Goal: Task Accomplishment & Management: Manage account settings

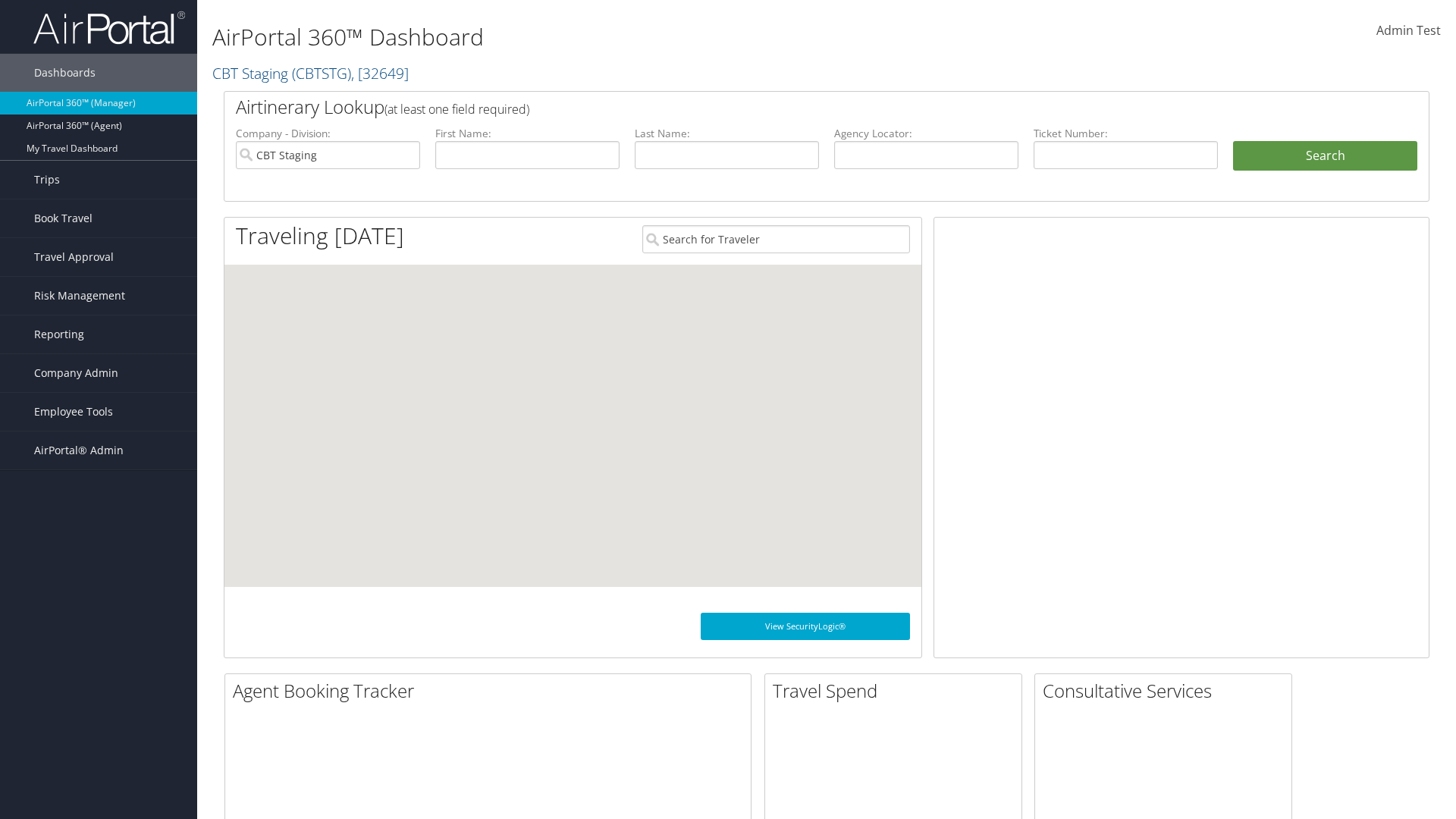
click at [99, 374] on span "Company Admin" at bounding box center [76, 374] width 84 height 38
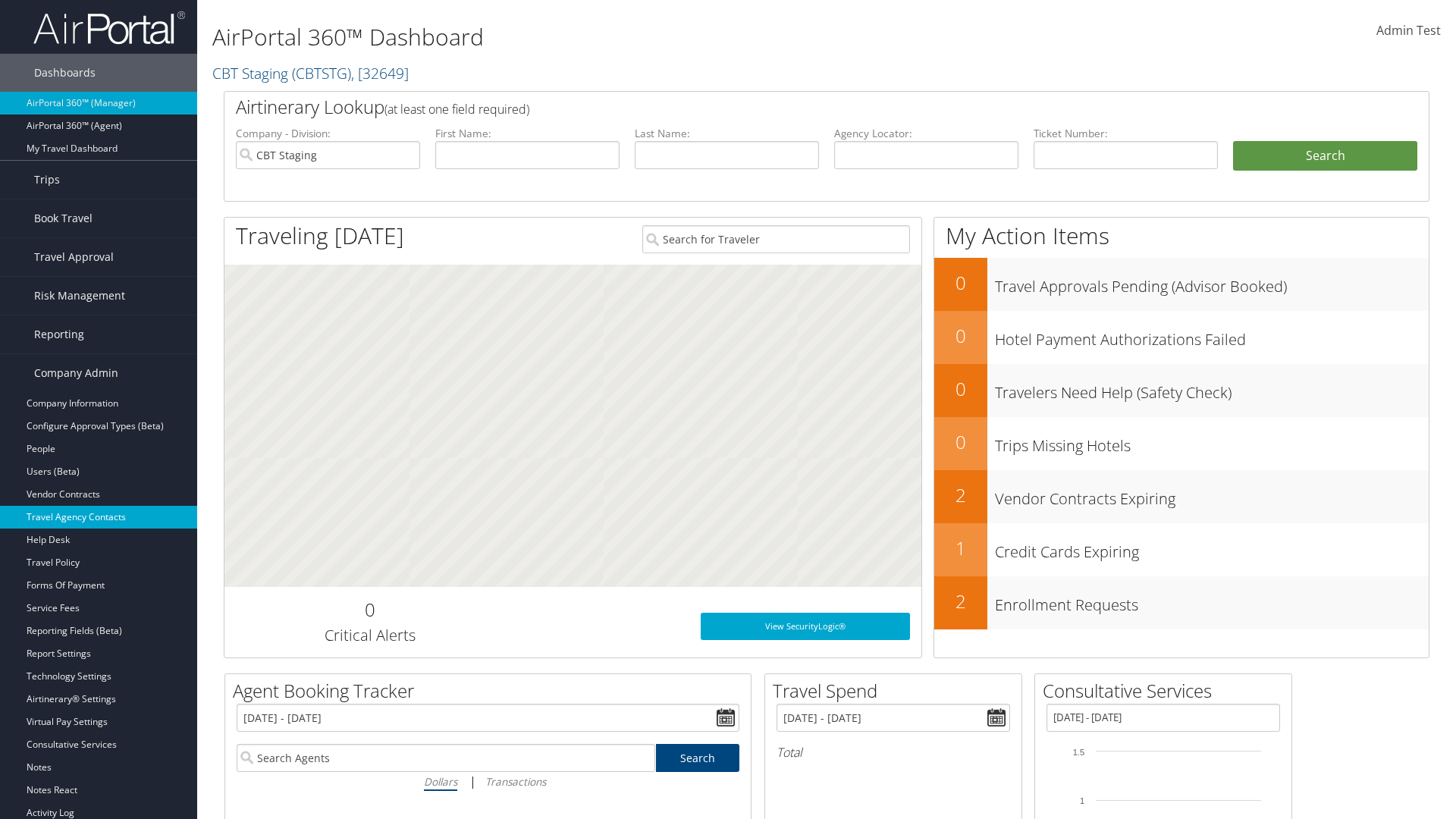
click at [99, 517] on link "Travel Agency Contacts" at bounding box center [98, 517] width 197 height 23
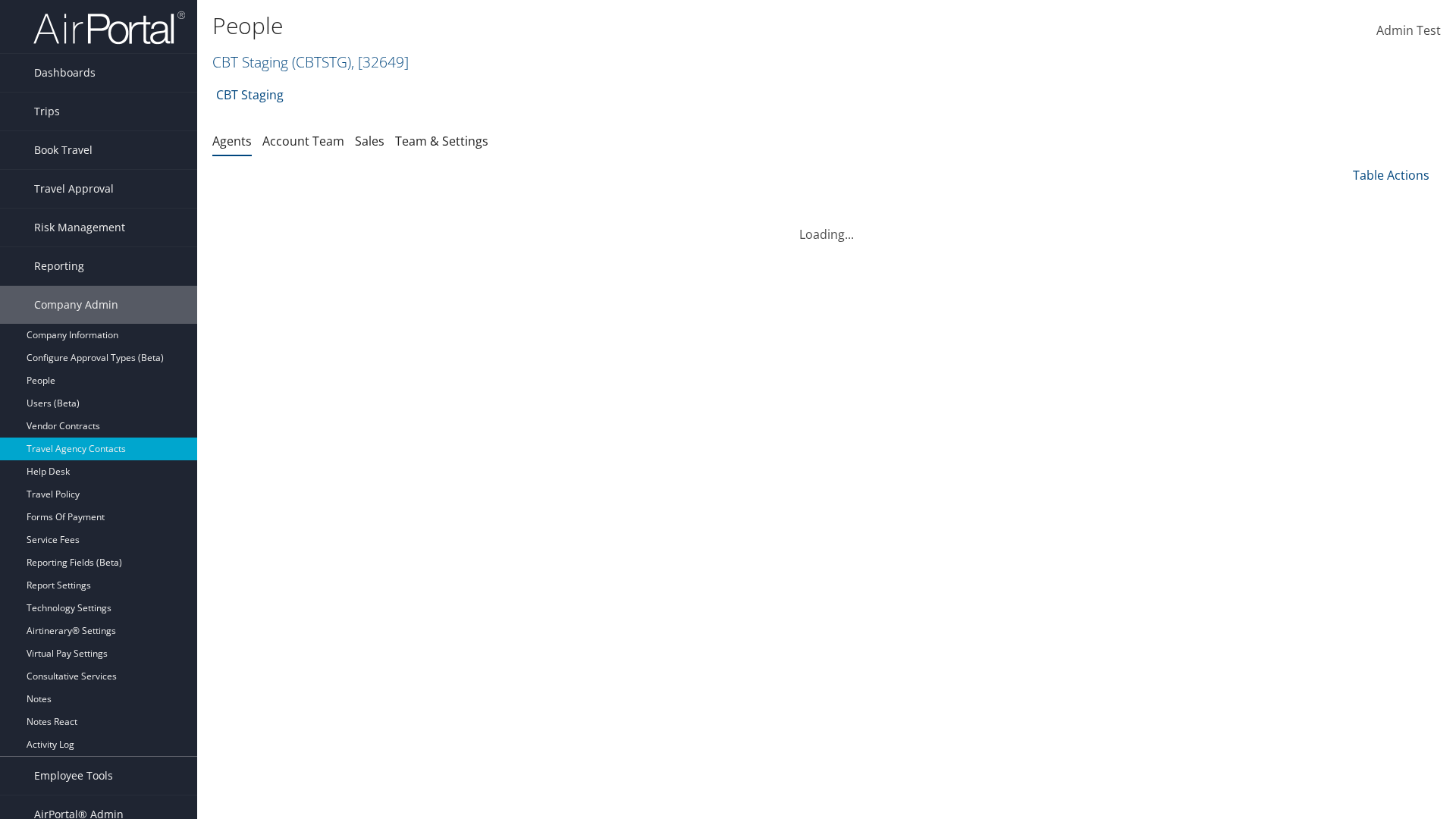
click at [251, 61] on link "CBT Staging ( CBTSTG ) , [ 32649 ]" at bounding box center [310, 62] width 196 height 21
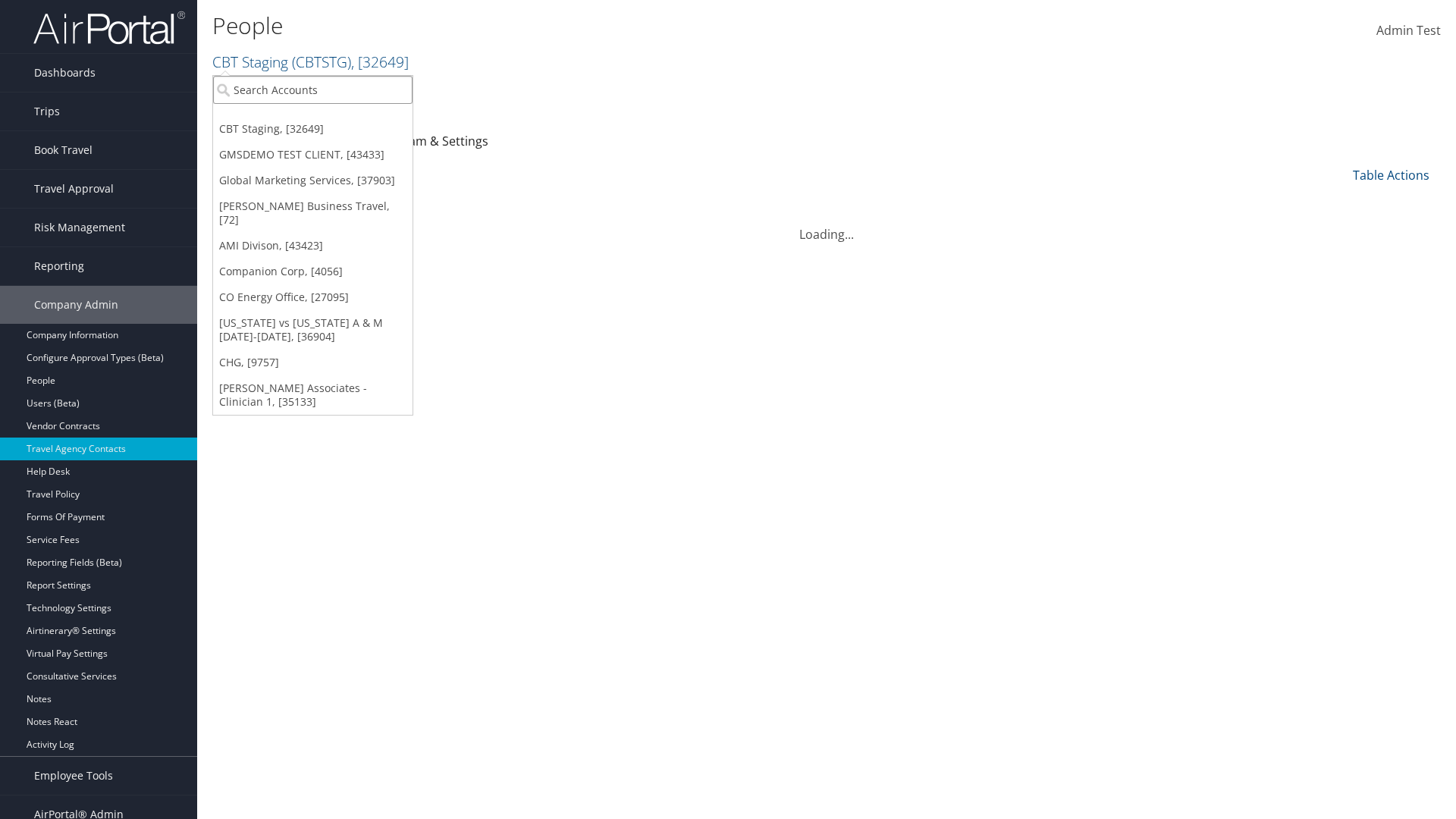
click at [313, 89] on input "search" at bounding box center [313, 89] width 199 height 28
type input "CBTSTG"
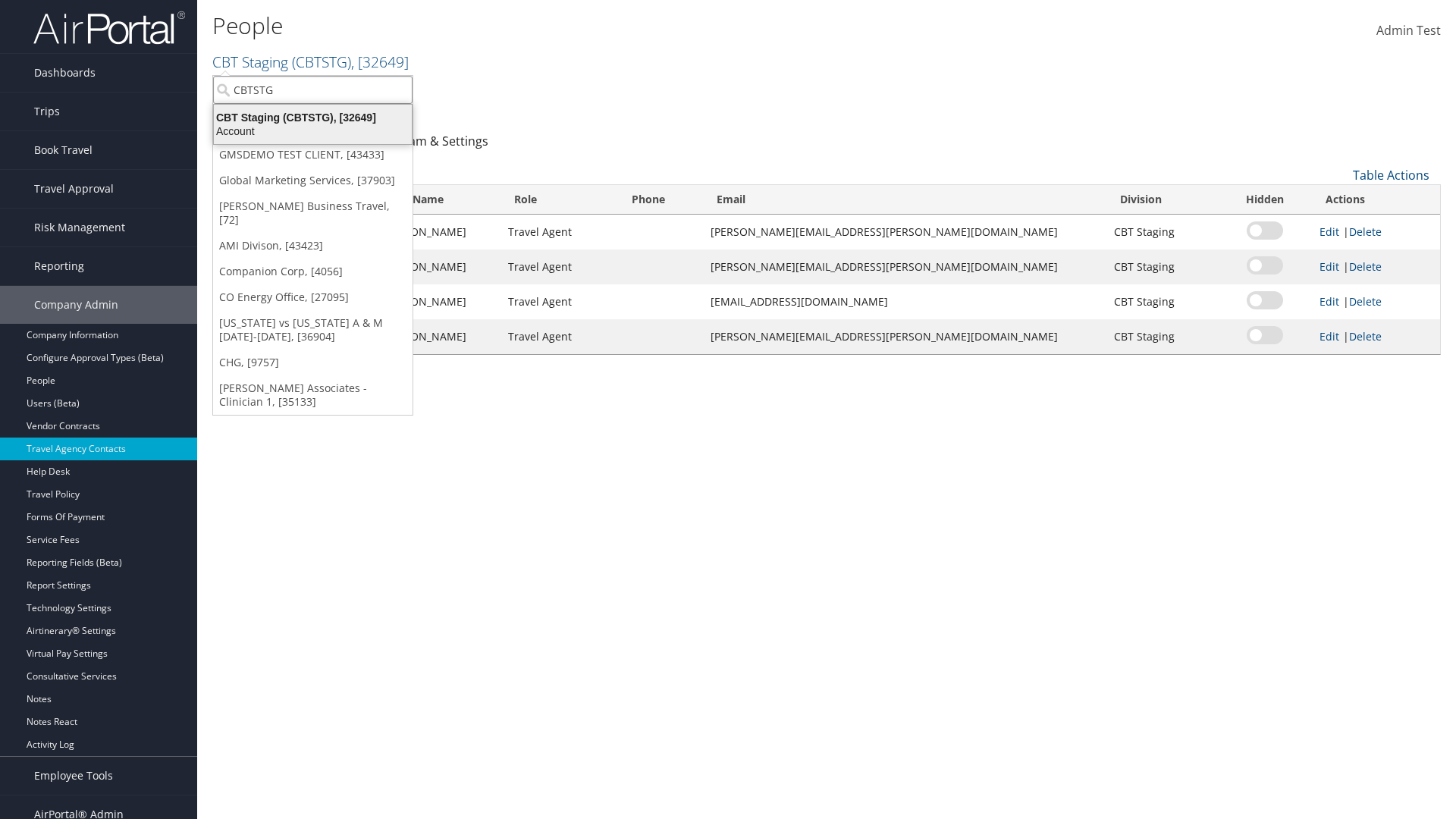
click at [313, 117] on div "CBT Staging (CBTSTG), [32649]" at bounding box center [313, 117] width 216 height 14
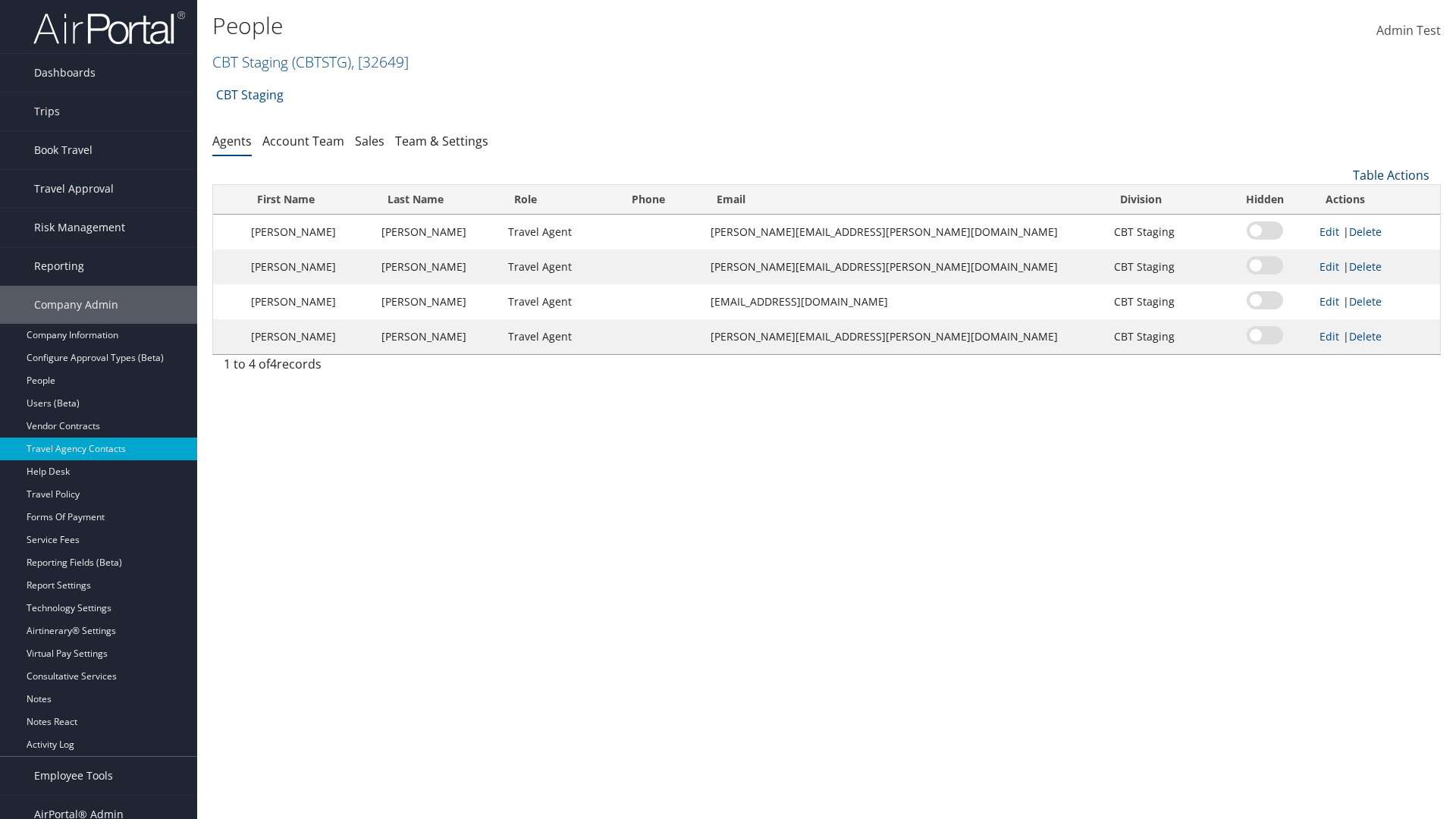
click at [1391, 176] on link "Table Actions" at bounding box center [1391, 175] width 77 height 17
click at [1340, 224] on link "Add New Contact" at bounding box center [1340, 224] width 199 height 26
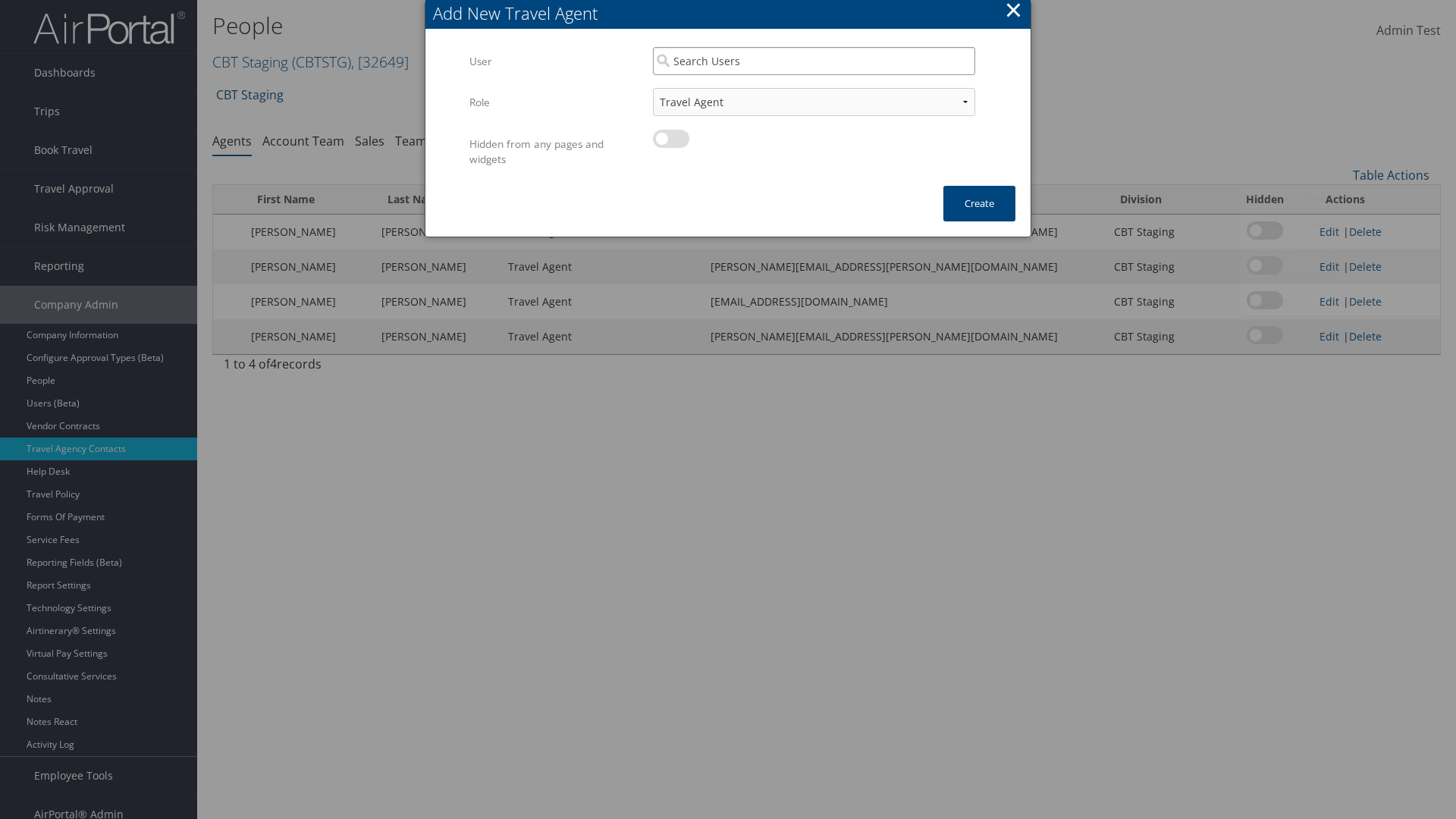
click at [814, 61] on input "search" at bounding box center [814, 61] width 322 height 28
click at [814, 97] on div "User" at bounding box center [814, 105] width 316 height 15
type input "Traveler Test"
click at [979, 204] on button "Create" at bounding box center [979, 204] width 72 height 36
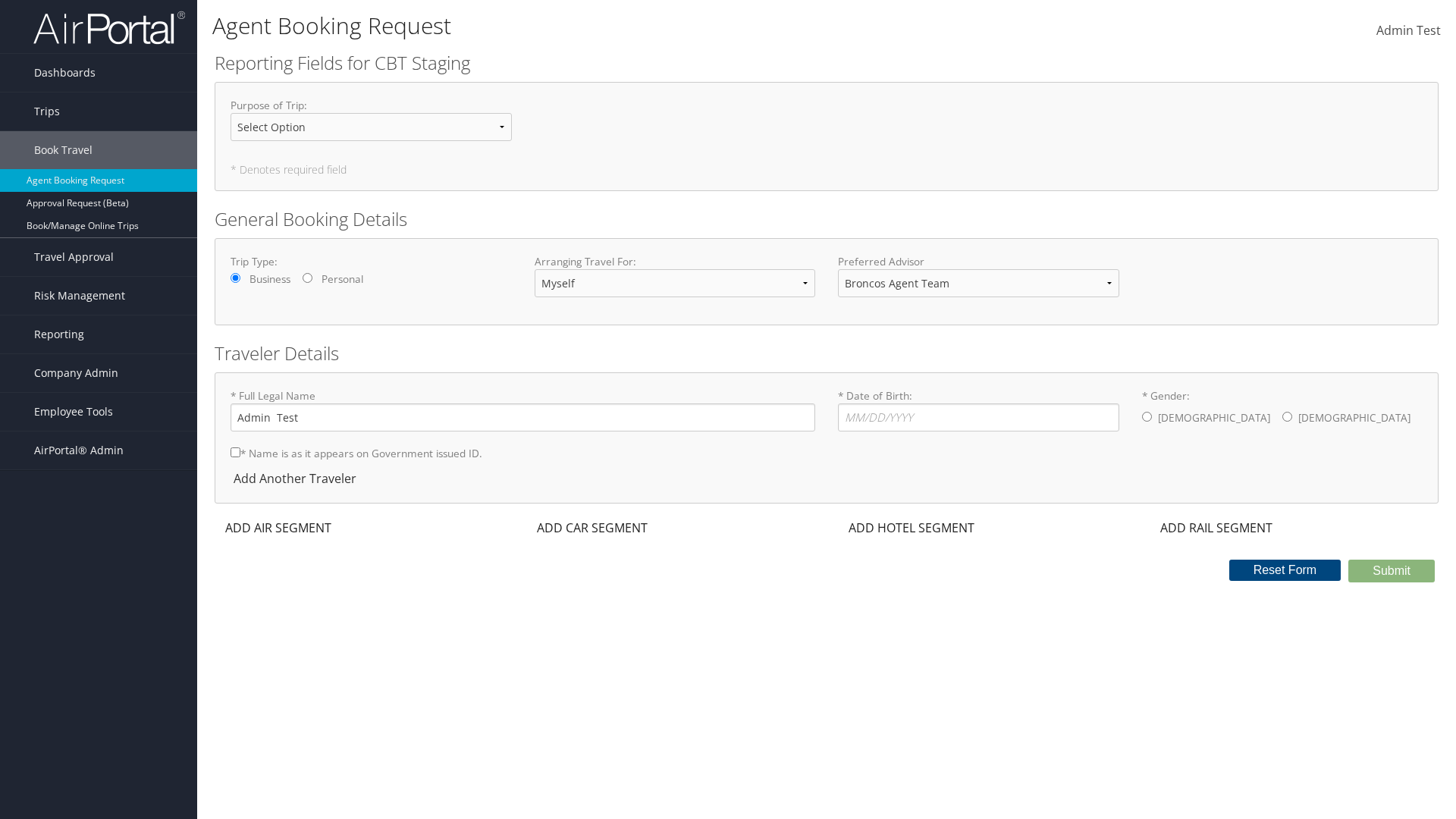
select select "[EMAIL_ADDRESS][DOMAIN_NAME]"
click at [99, 374] on span "Company Admin" at bounding box center [76, 374] width 84 height 38
click at [0, 0] on link "Travel Agency Contacts" at bounding box center [0, 0] width 0 height 0
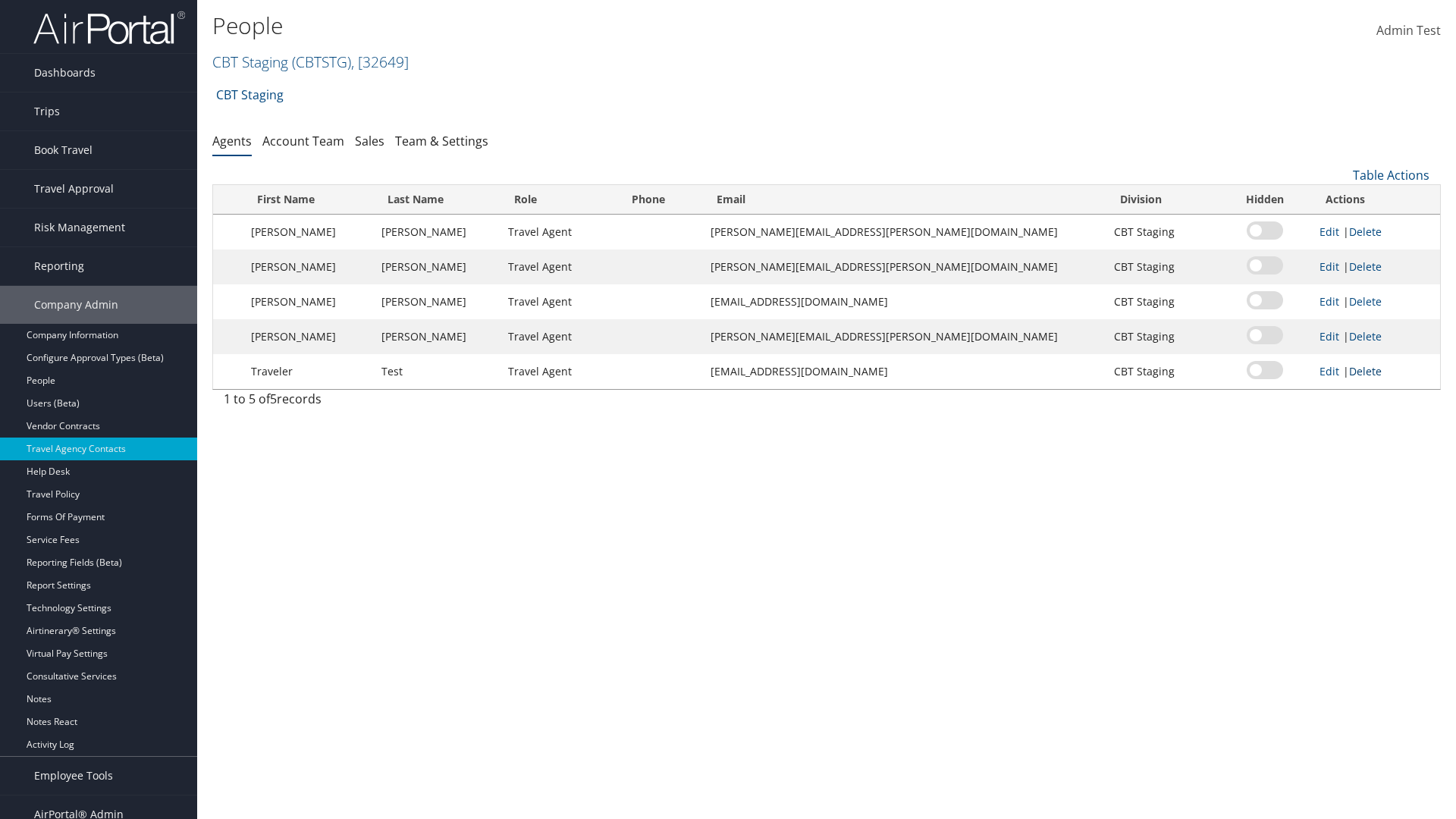
click at [1353, 371] on link "Delete" at bounding box center [1365, 371] width 33 height 14
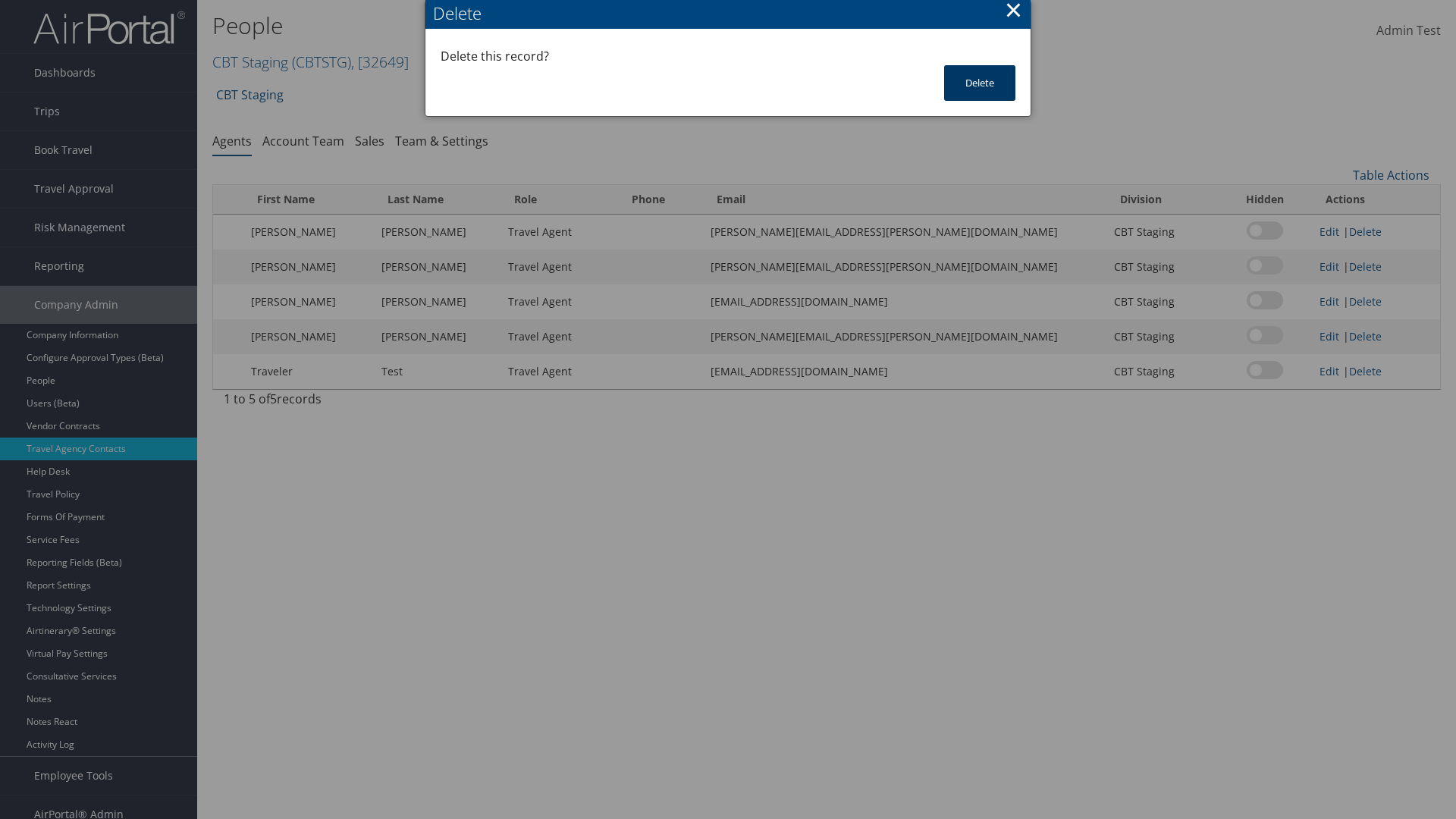
click at [980, 83] on button "Delete" at bounding box center [979, 83] width 71 height 36
